Goal: Find specific page/section: Find specific page/section

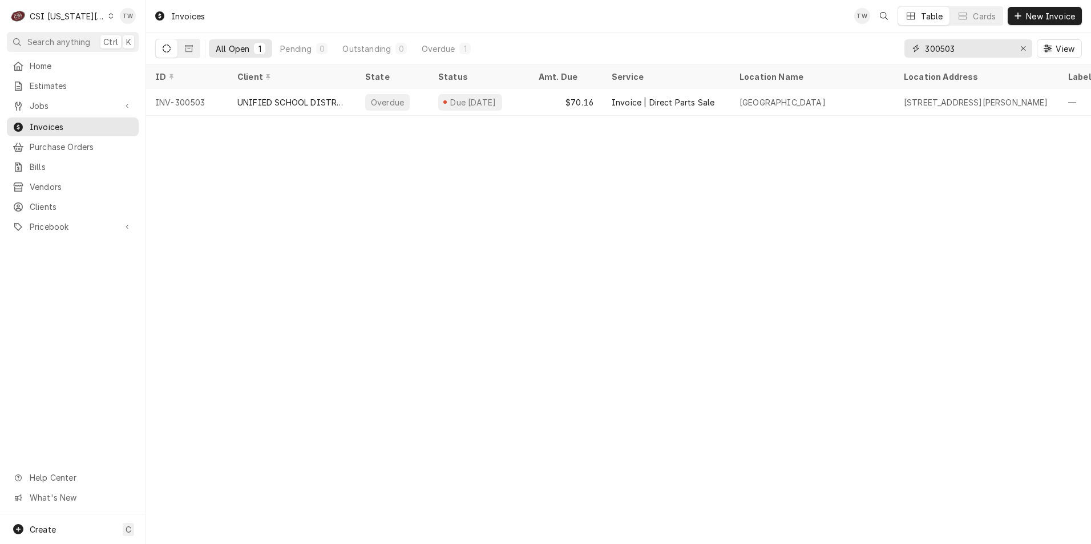
click at [963, 53] on input "300503" at bounding box center [968, 48] width 86 height 18
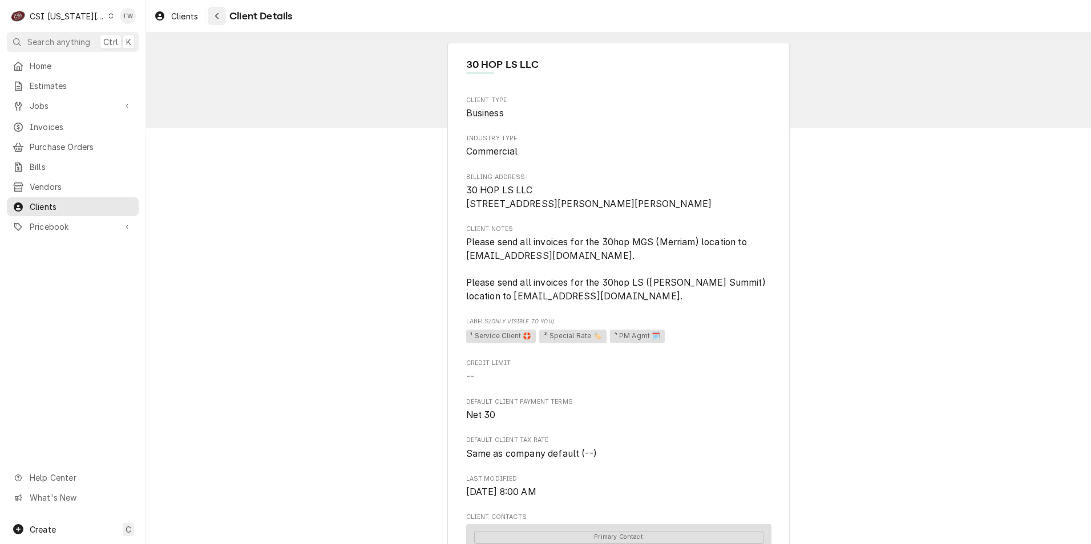
drag, startPoint x: 0, startPoint y: 0, endPoint x: 213, endPoint y: 12, distance: 213.8
click at [213, 12] on div "Navigate back" at bounding box center [216, 15] width 11 height 11
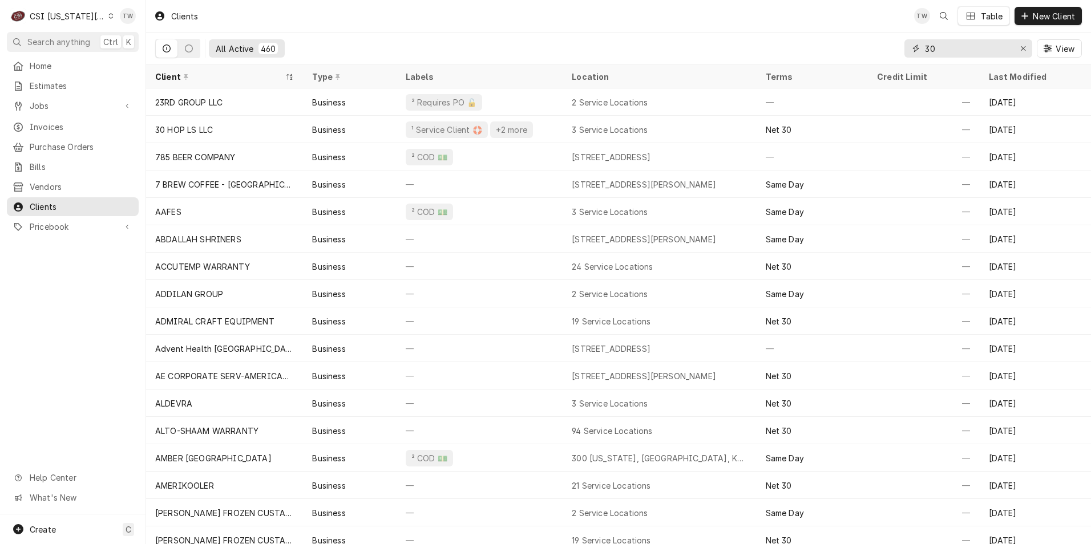
drag, startPoint x: 947, startPoint y: 51, endPoint x: 862, endPoint y: 43, distance: 84.8
click at [862, 43] on div "All Active 460 30 View" at bounding box center [618, 49] width 927 height 32
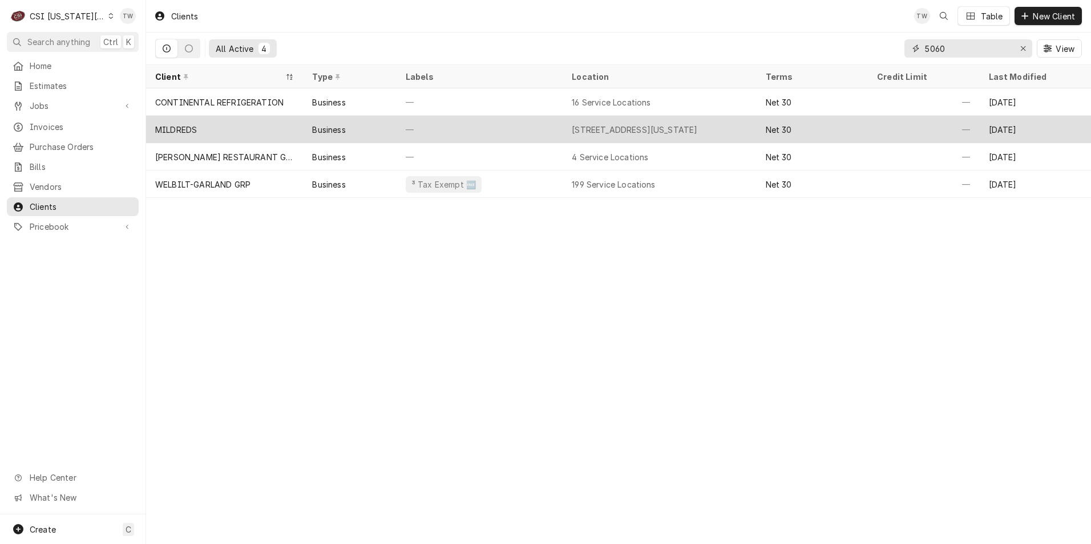
type input "5060"
click at [308, 128] on div "Business" at bounding box center [349, 129] width 93 height 27
